Goal: Navigation & Orientation: Find specific page/section

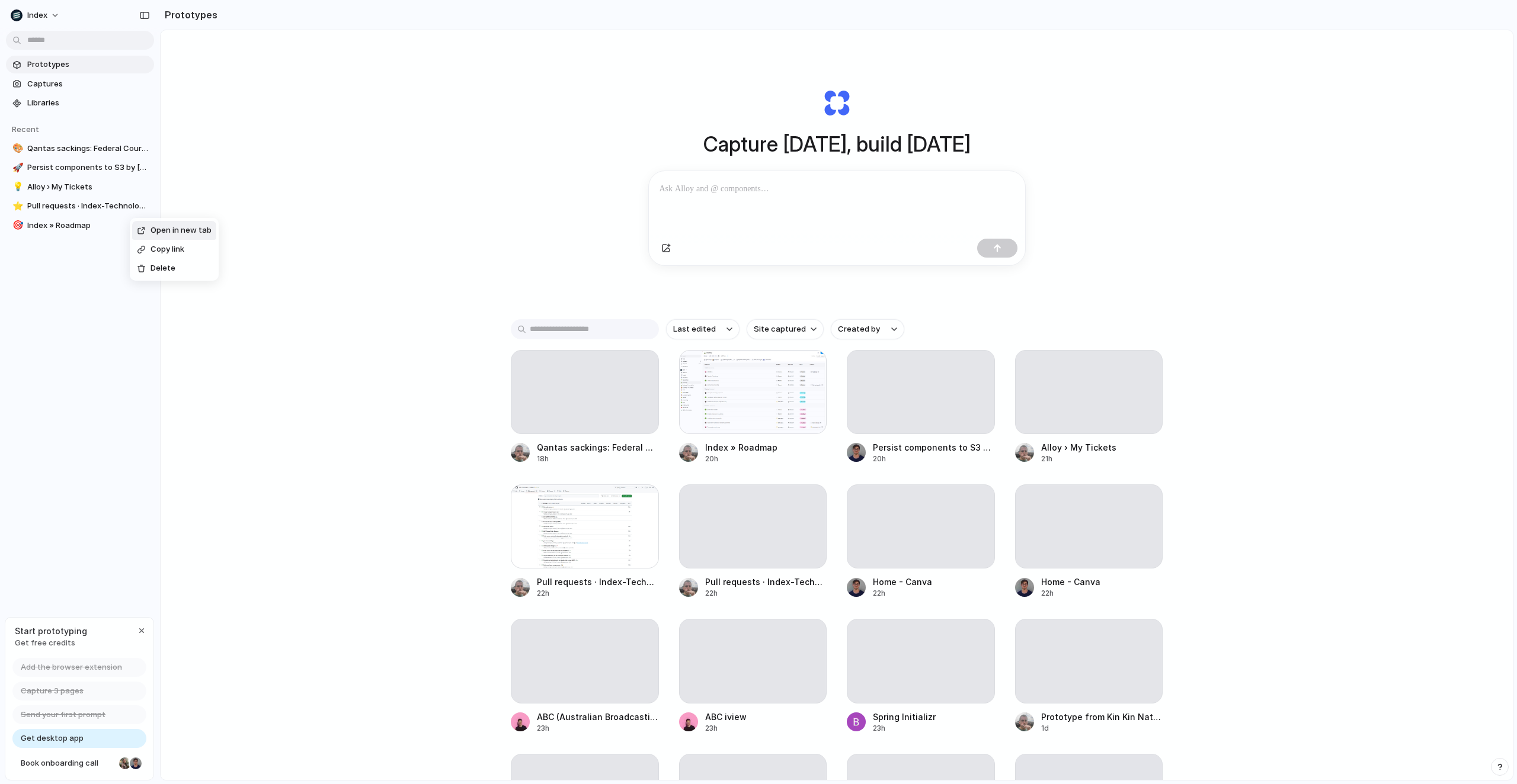
click at [121, 330] on div "Open in new tab Copy link Delete" at bounding box center [758, 392] width 1517 height 784
